Goal: Information Seeking & Learning: Understand process/instructions

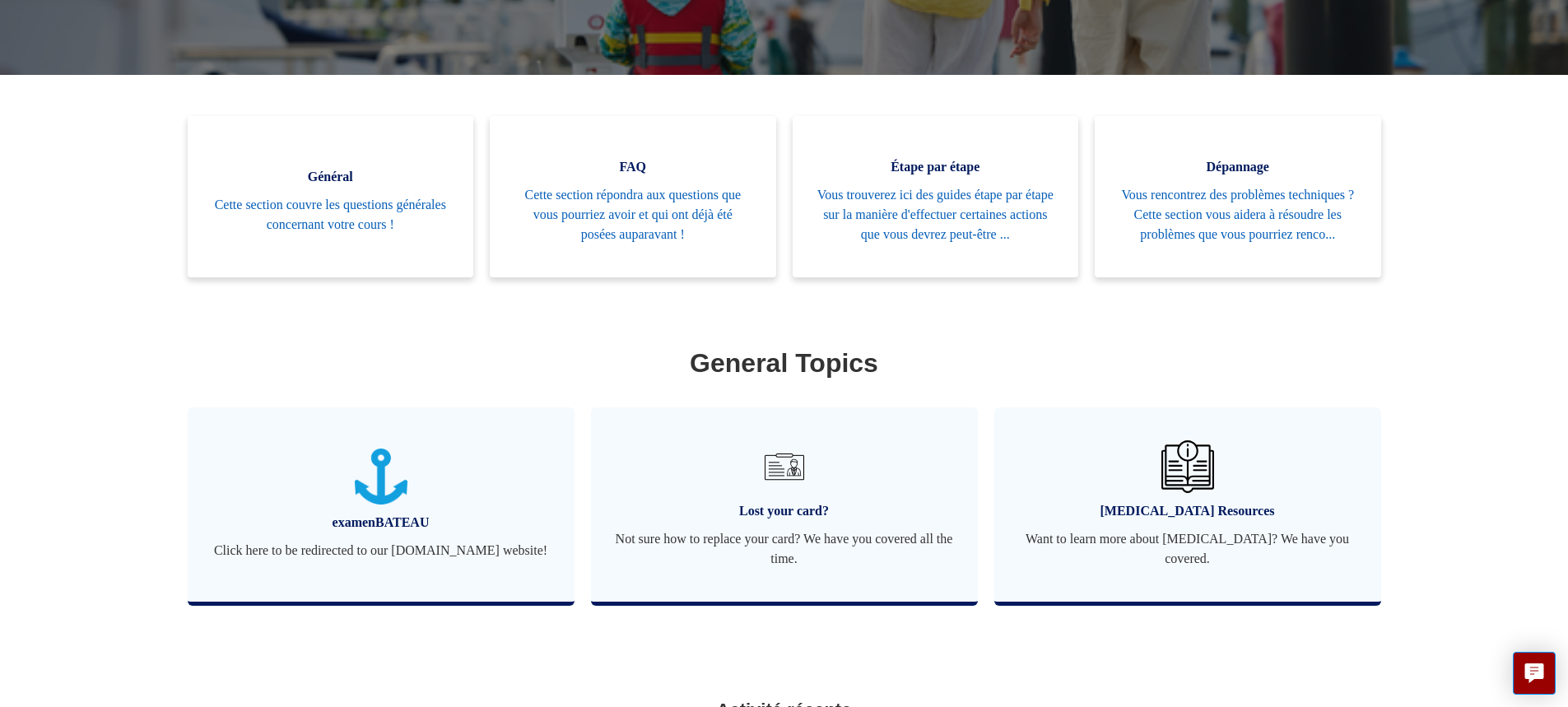
scroll to position [365, 0]
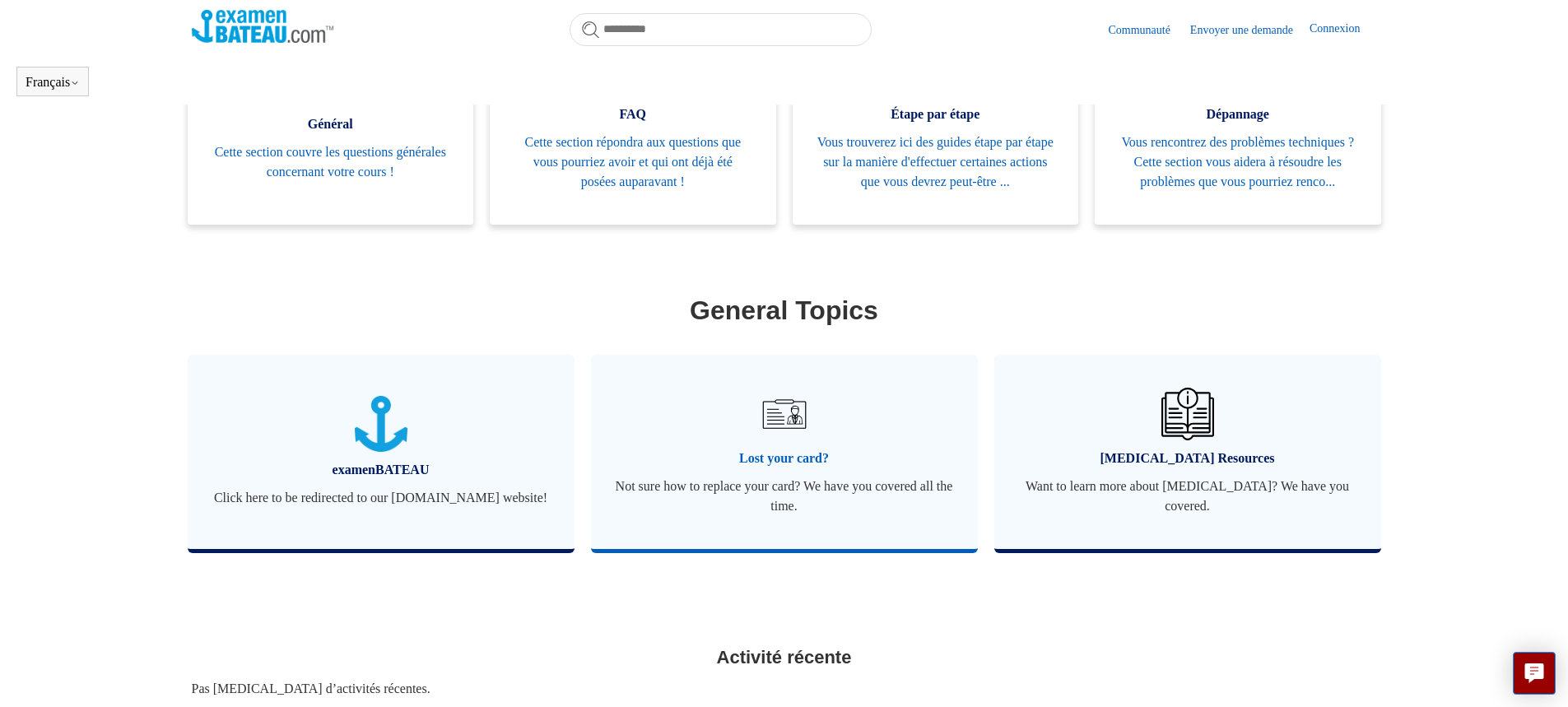
click at [804, 443] on img at bounding box center [783, 414] width 58 height 58
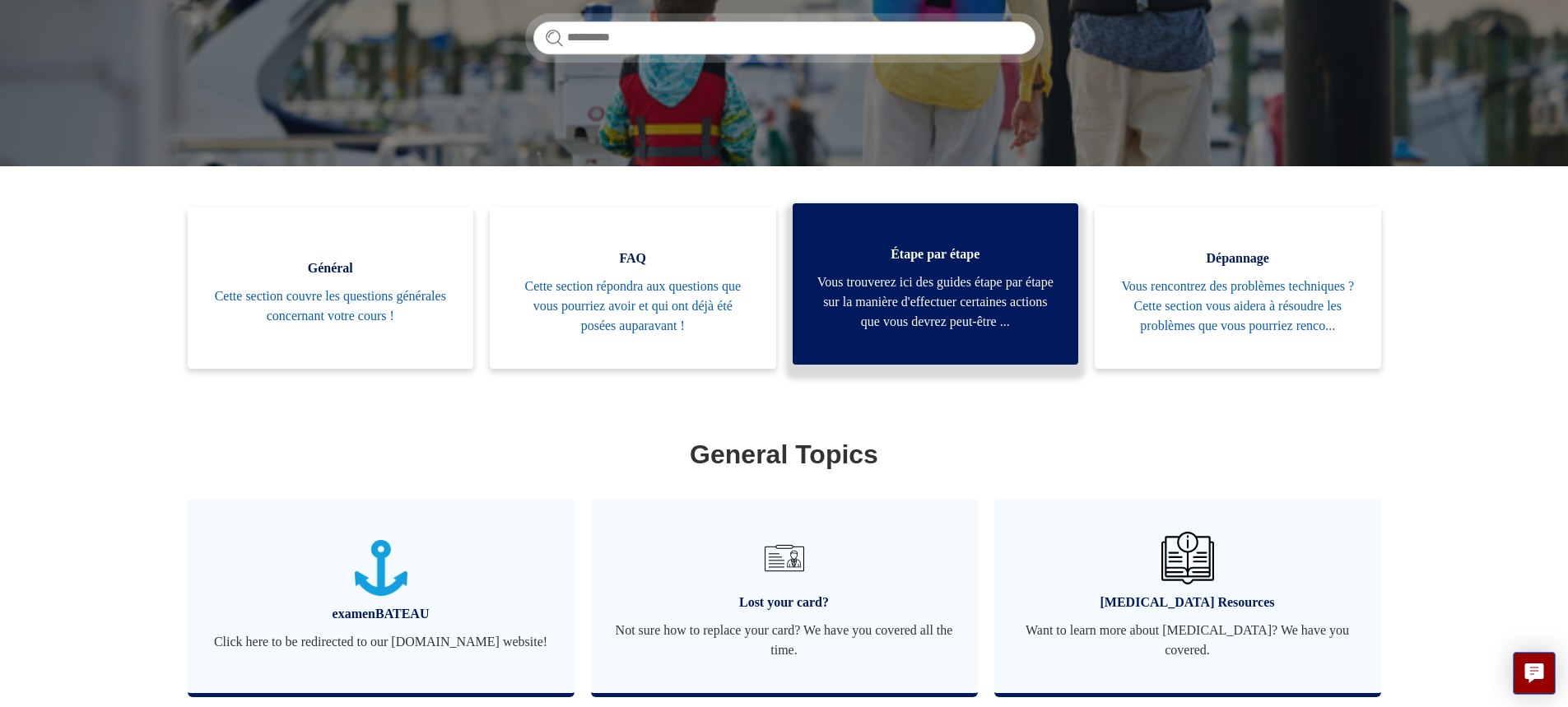
scroll to position [323, 0]
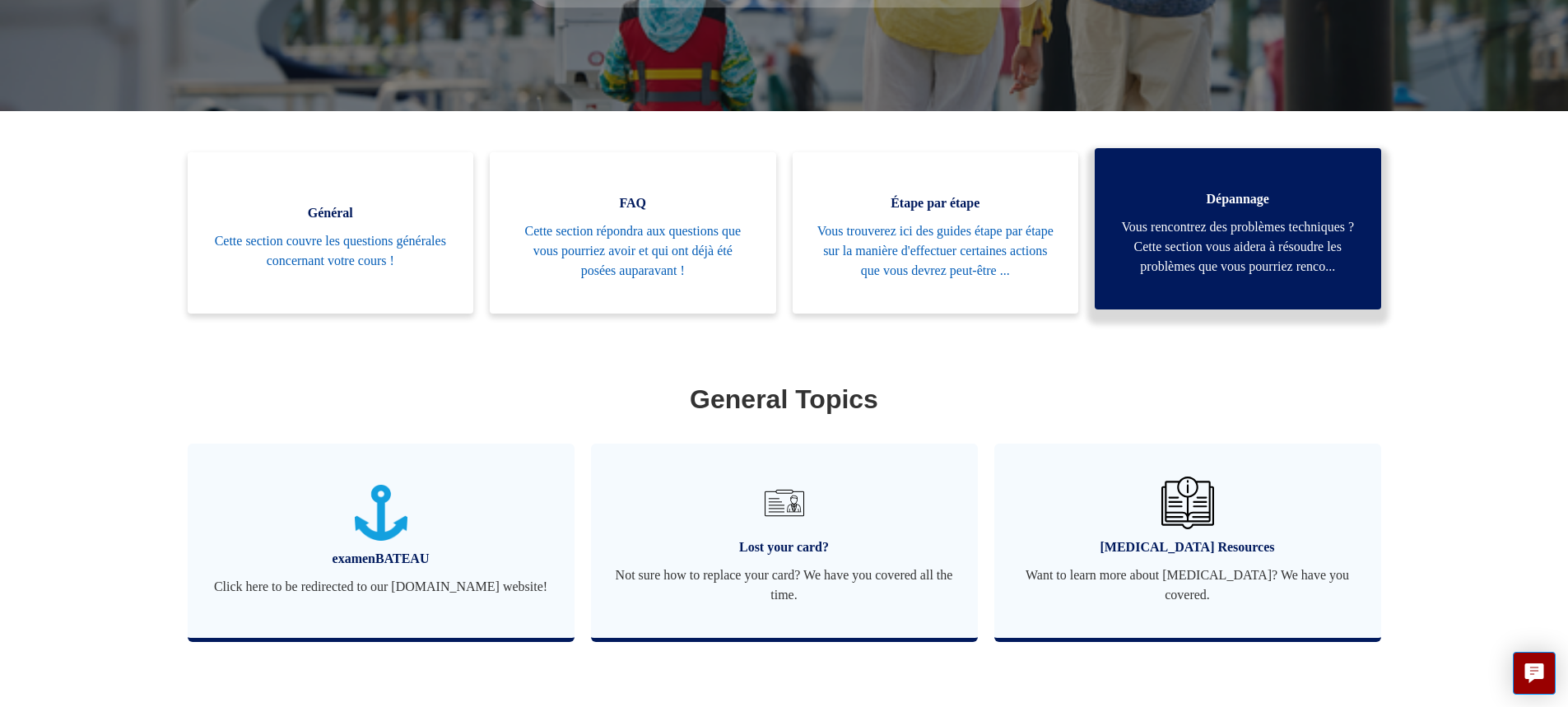
click at [1225, 268] on span "Vous rencontrez des problèmes techniques ? Cette section vous aidera à résoudre…" at bounding box center [1238, 247] width 237 height 59
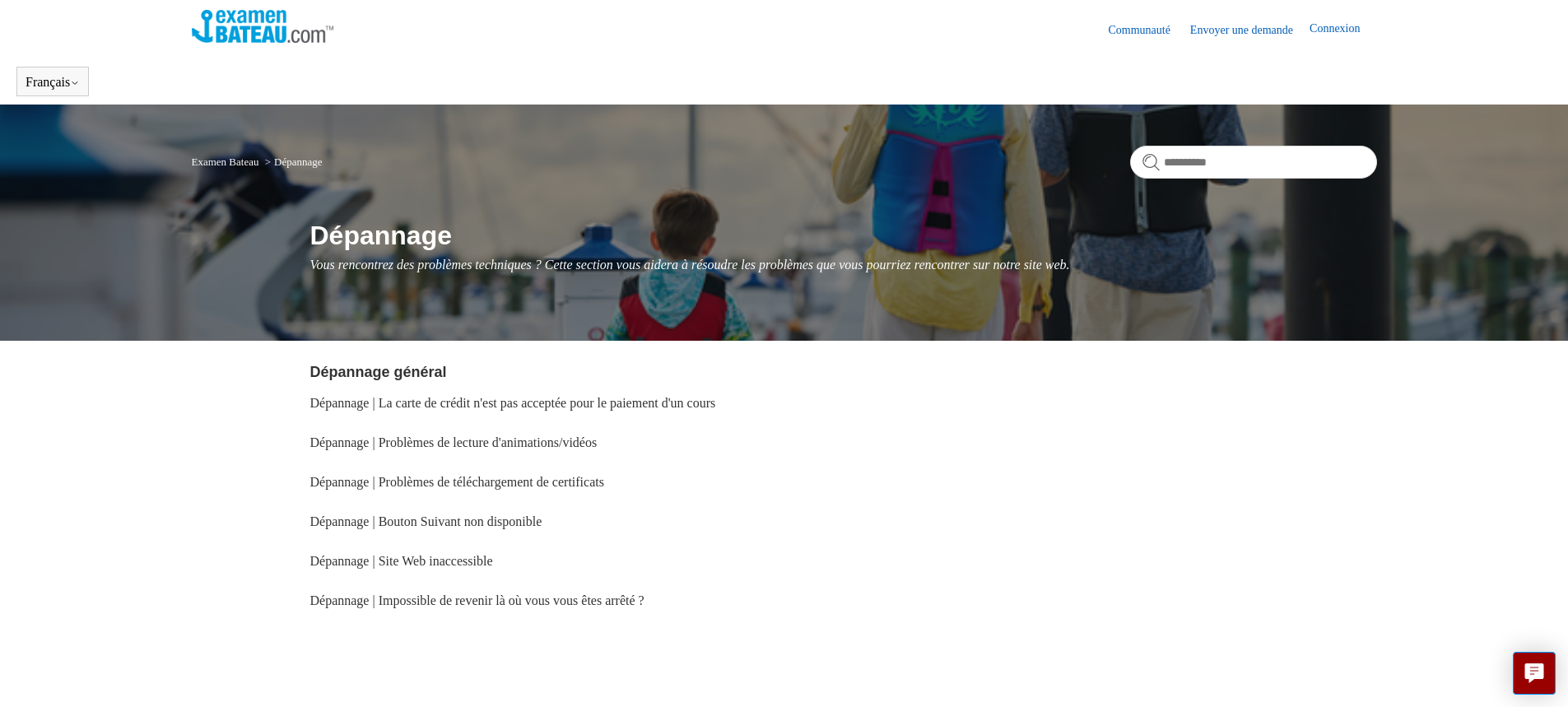
click at [1219, 29] on link "Envoyer une demande" at bounding box center [1249, 30] width 119 height 17
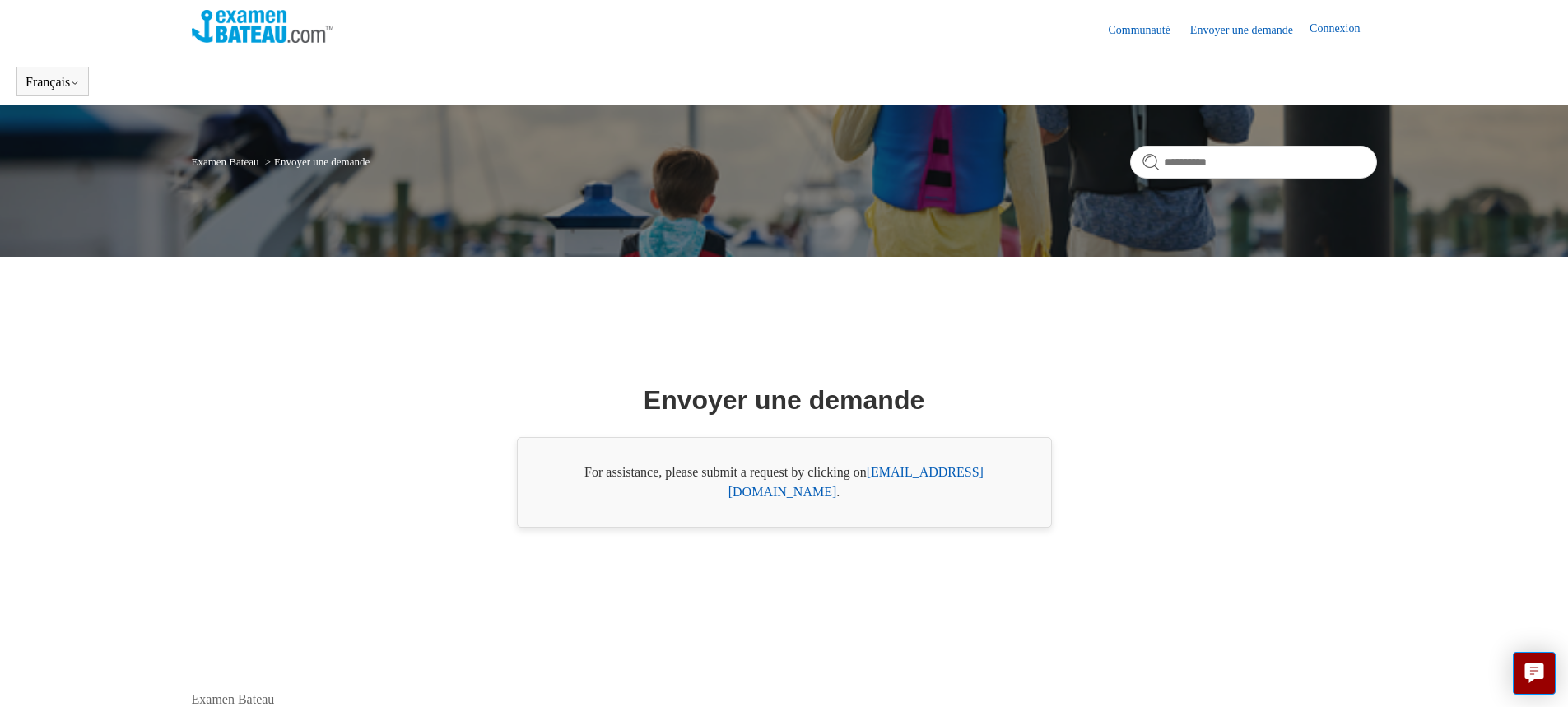
click at [263, 28] on img at bounding box center [263, 26] width 143 height 33
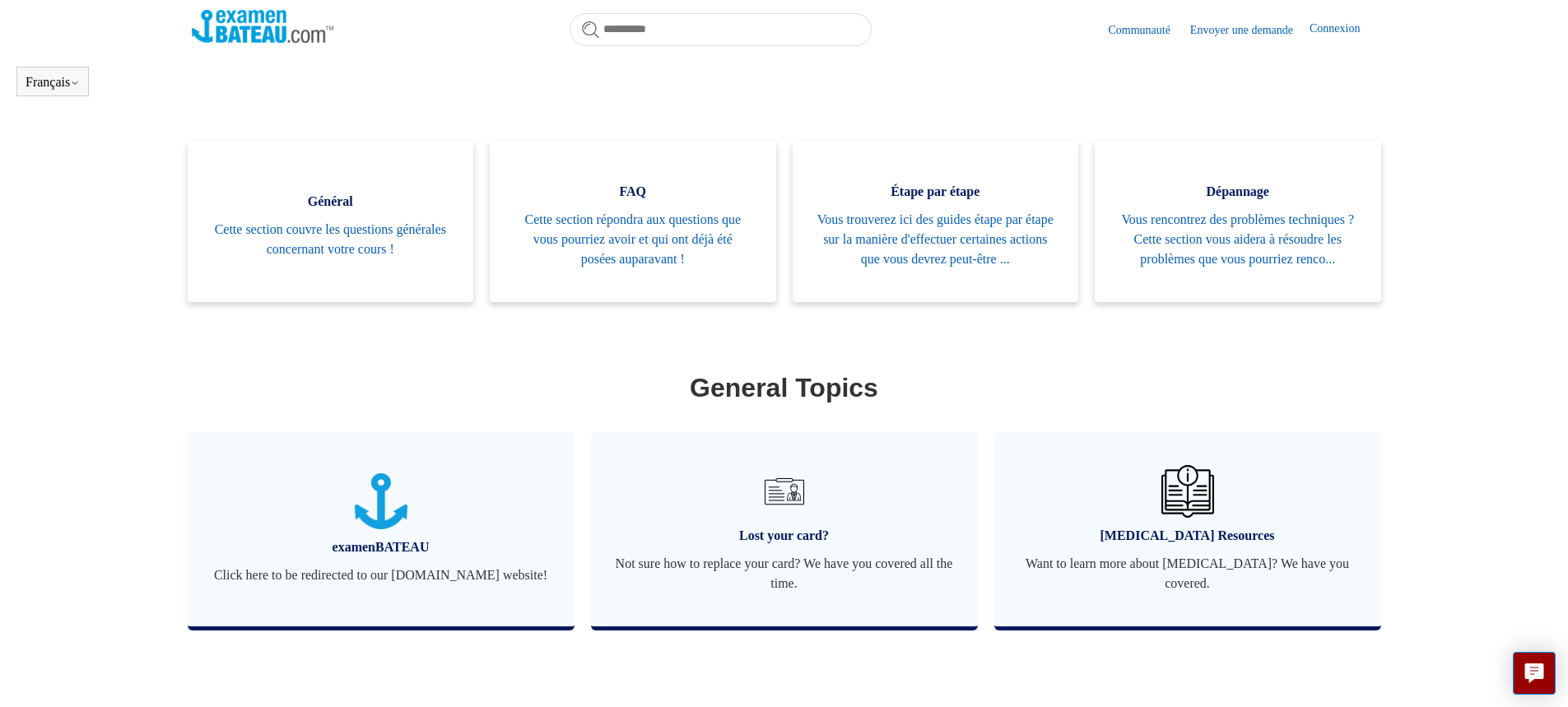
scroll to position [365, 0]
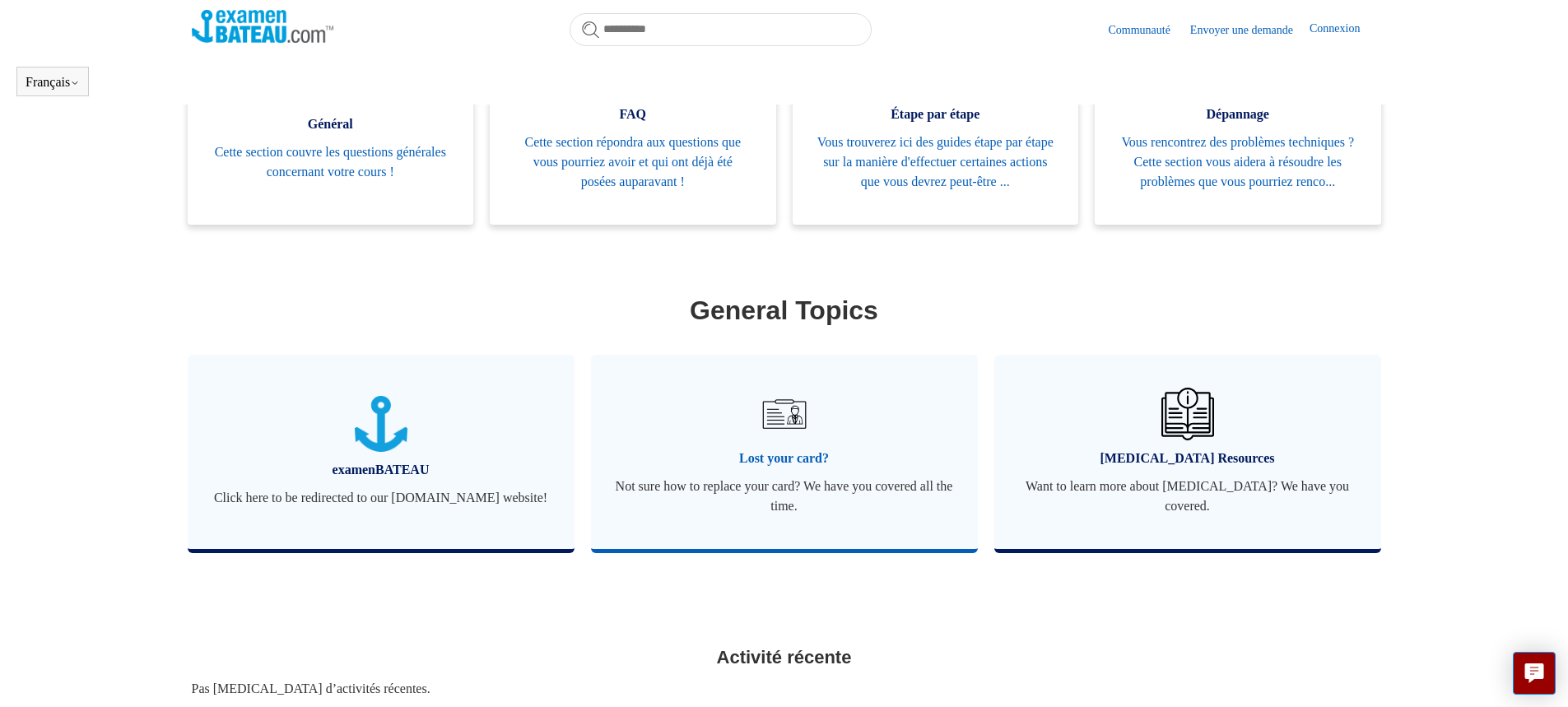
click at [779, 443] on img at bounding box center [783, 414] width 58 height 58
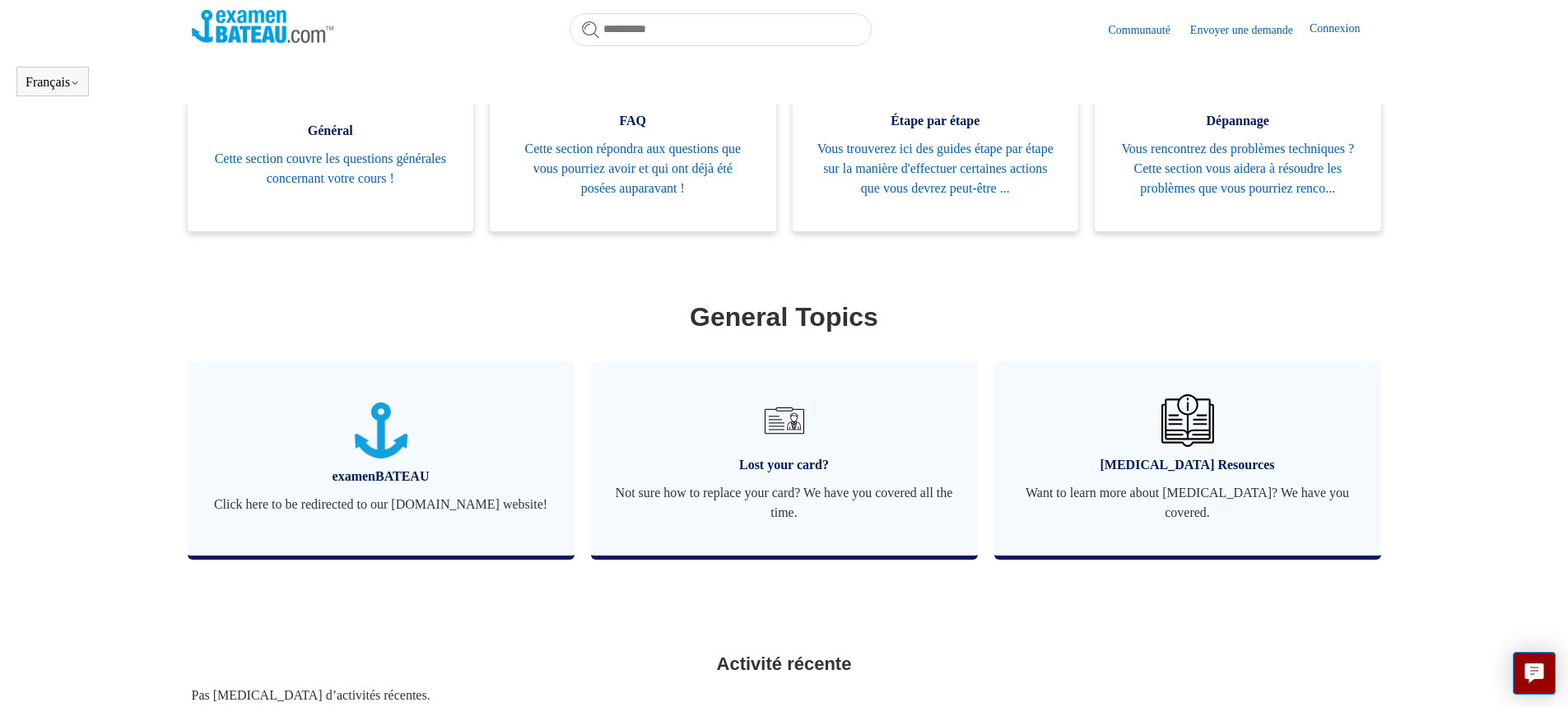
scroll to position [323, 0]
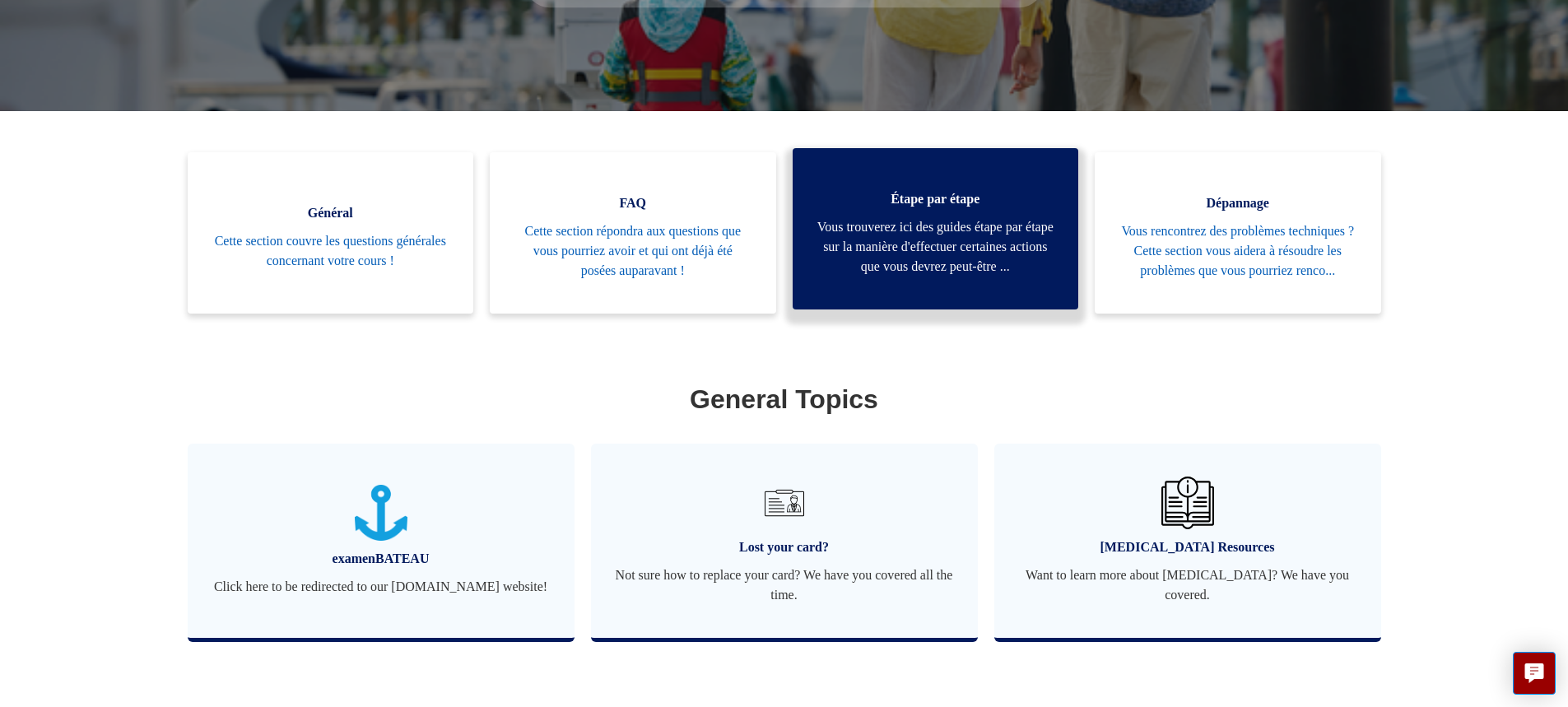
click at [962, 230] on span "Vous trouverez ici des guides étape par étape sur la manière d'effectuer certai…" at bounding box center [935, 247] width 237 height 59
